Goal: Navigation & Orientation: Find specific page/section

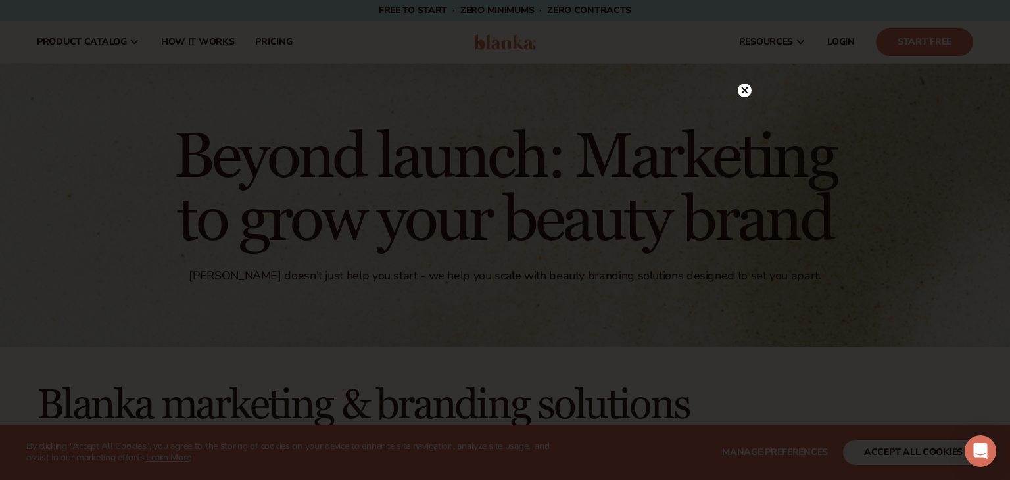
click at [746, 92] on circle at bounding box center [745, 90] width 14 height 14
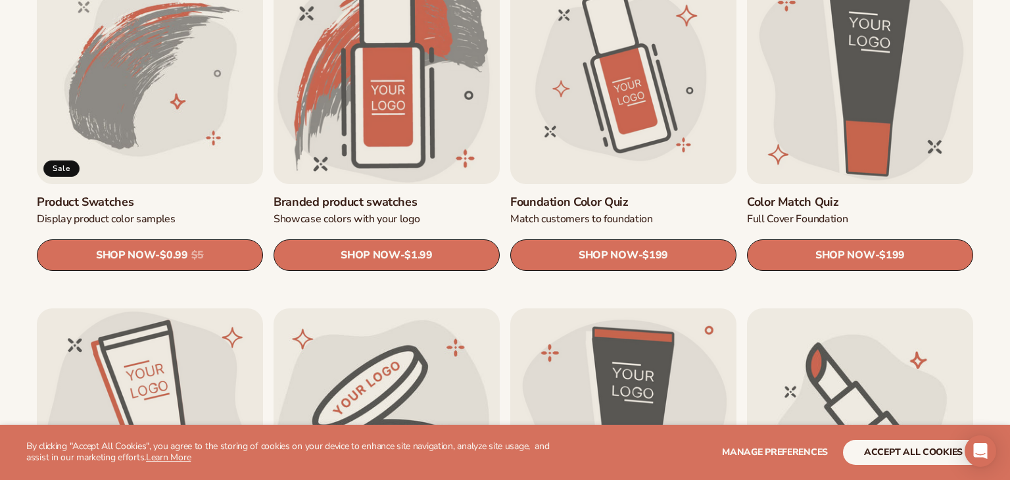
scroll to position [857, 0]
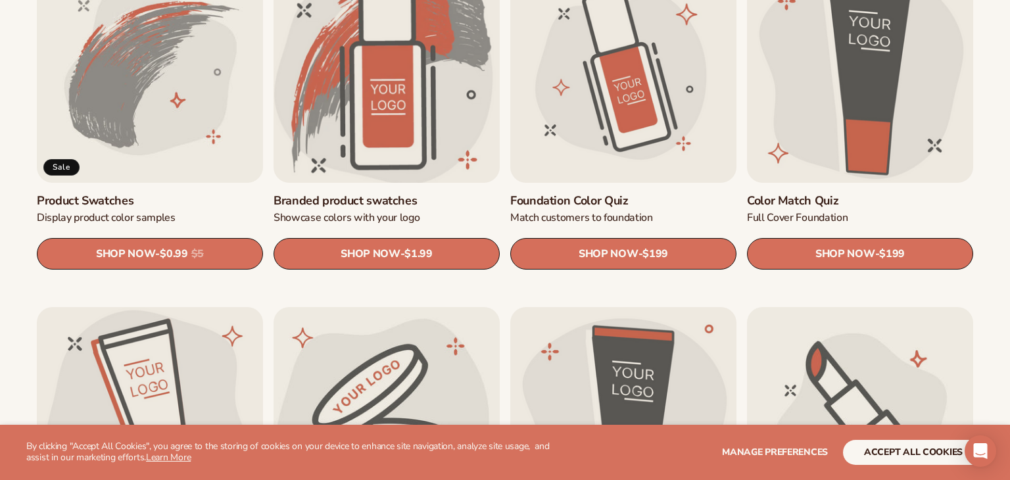
click at [364, 193] on link "Branded product swatches" at bounding box center [386, 200] width 226 height 15
